Goal: Information Seeking & Learning: Learn about a topic

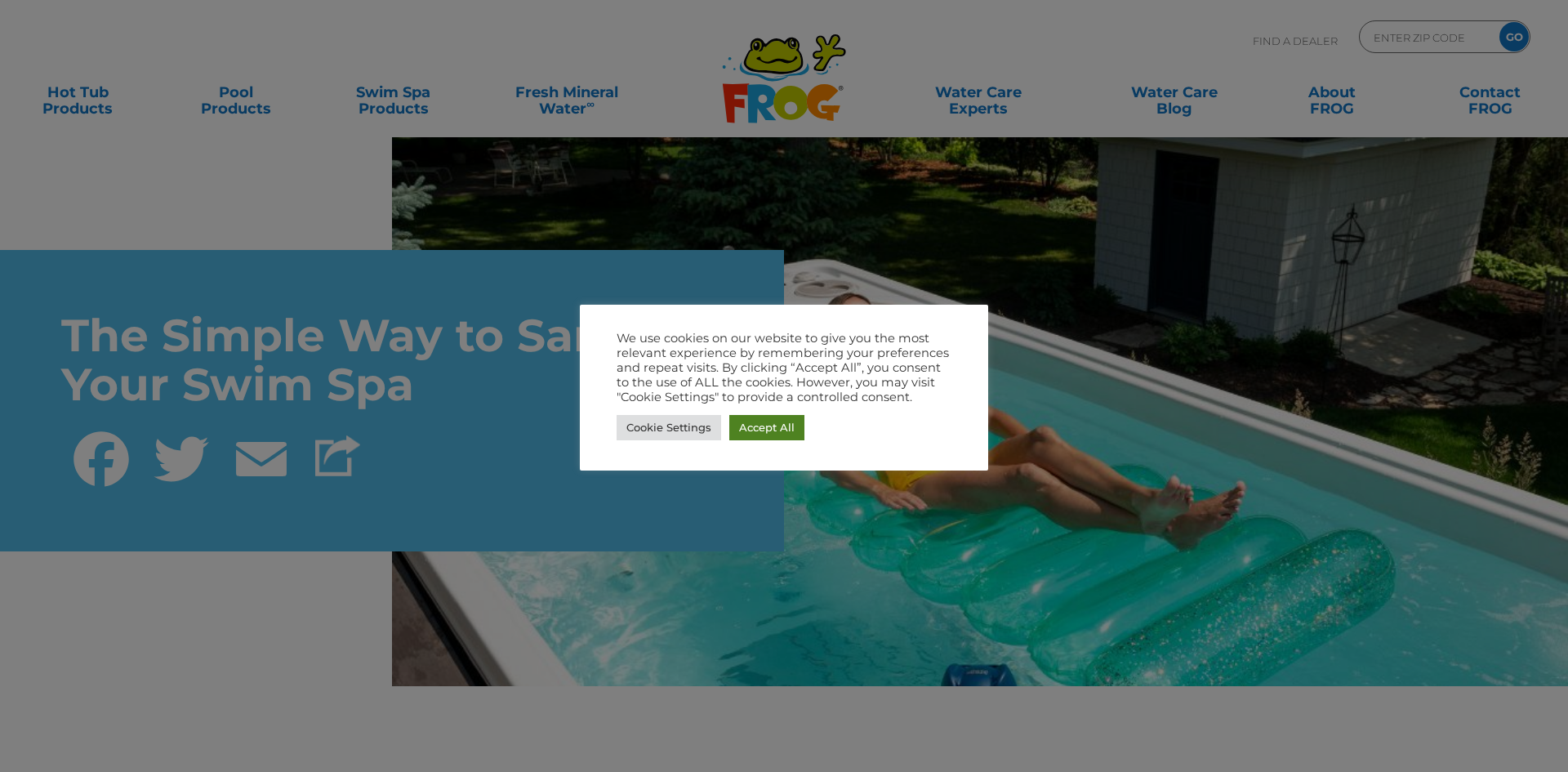
click at [783, 425] on link "Accept All" at bounding box center [767, 427] width 75 height 25
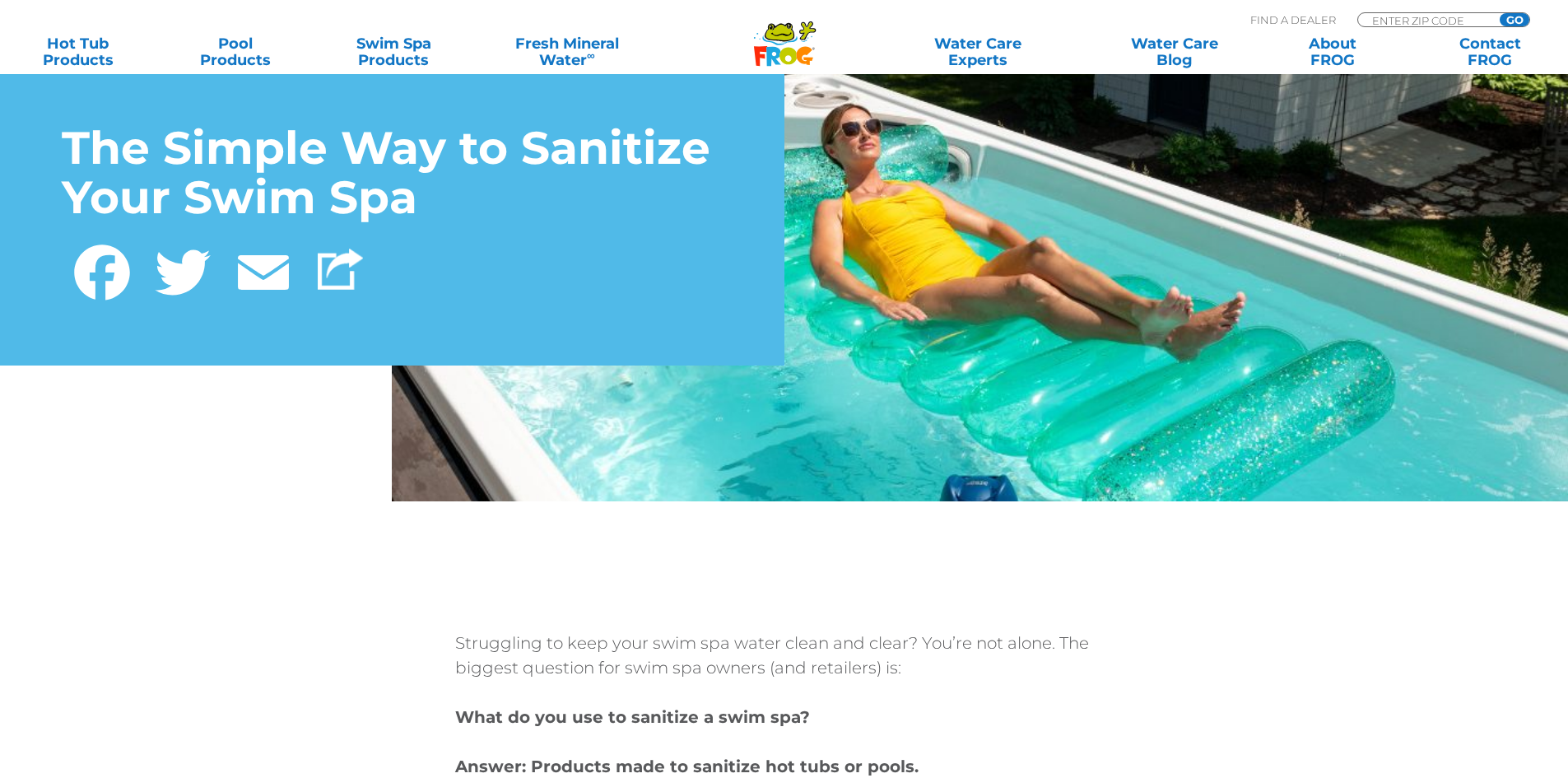
scroll to position [164, 0]
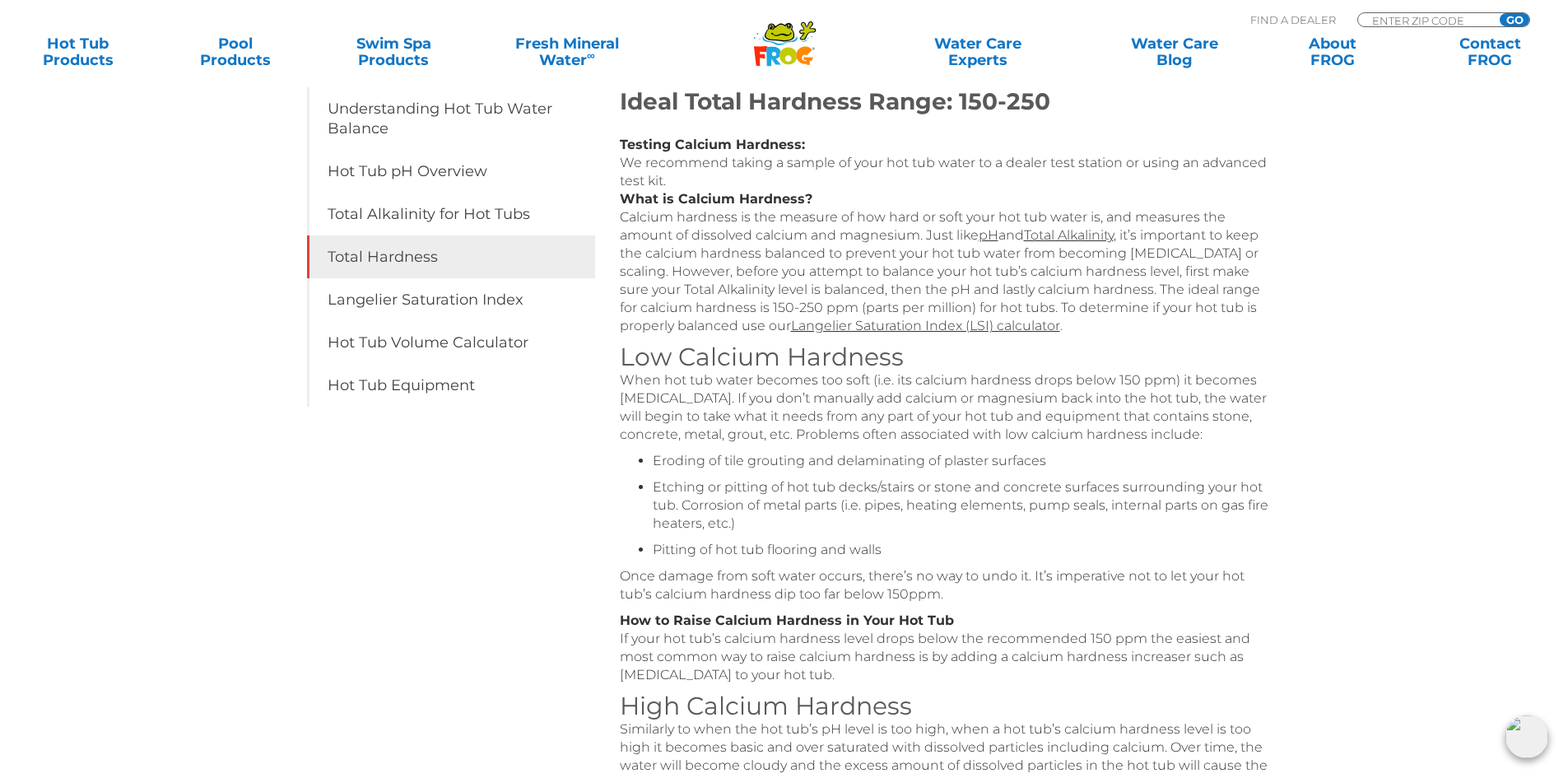
scroll to position [164, 0]
